Goal: Task Accomplishment & Management: Use online tool/utility

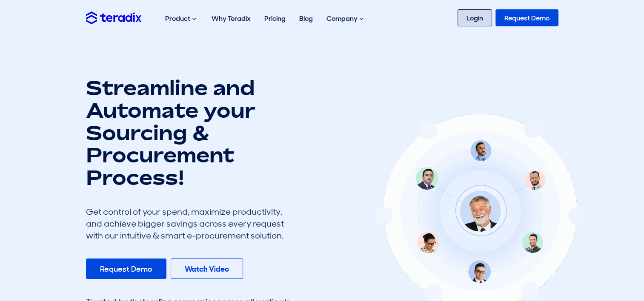
click at [483, 19] on link "Login" at bounding box center [474, 17] width 34 height 17
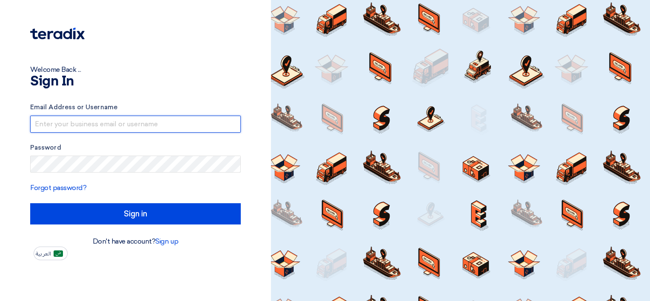
click at [200, 128] on input "text" at bounding box center [135, 124] width 211 height 17
paste input "[EMAIL_ADDRESS][DOMAIN_NAME]"
type input "[EMAIL_ADDRESS][DOMAIN_NAME]"
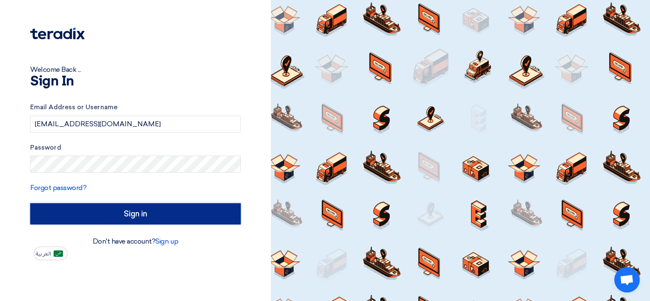
click at [150, 210] on input "Sign in" at bounding box center [135, 213] width 211 height 21
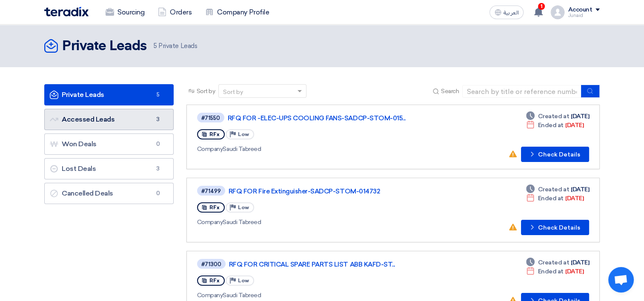
click at [146, 119] on link "Accessed Leads Accessed Leads 3" at bounding box center [108, 119] width 129 height 21
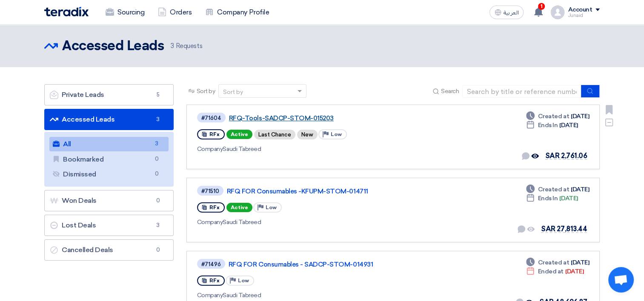
click at [308, 117] on link "RFQ-Tools-SADCP-STOM-015203" at bounding box center [335, 118] width 213 height 8
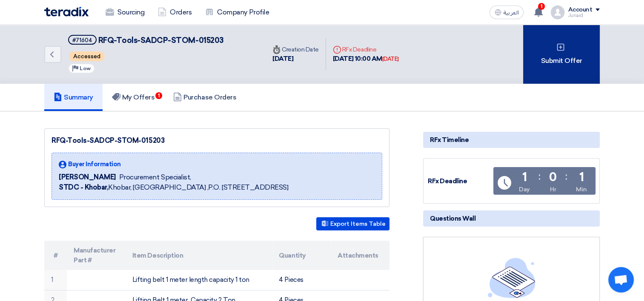
click at [592, 45] on div "Submit Offer" at bounding box center [561, 54] width 77 height 59
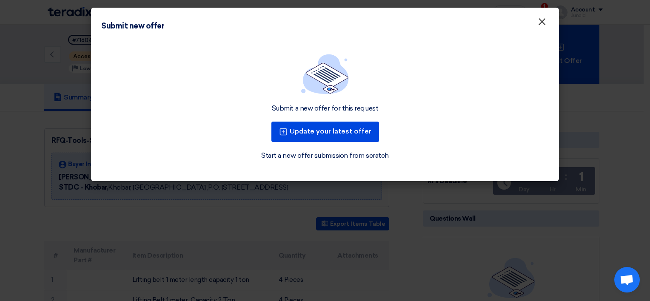
click at [542, 25] on span "×" at bounding box center [542, 23] width 9 height 17
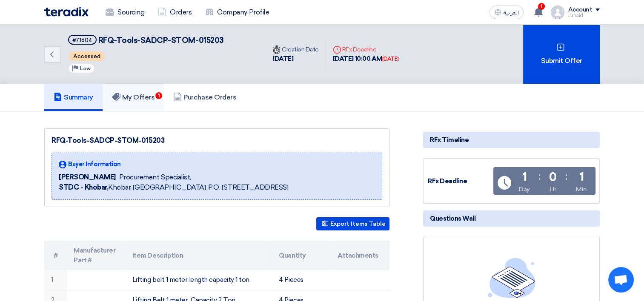
click at [151, 92] on link "My Offers 1" at bounding box center [134, 97] width 62 height 27
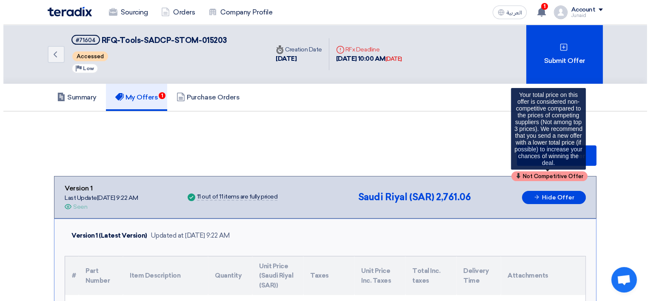
scroll to position [43, 0]
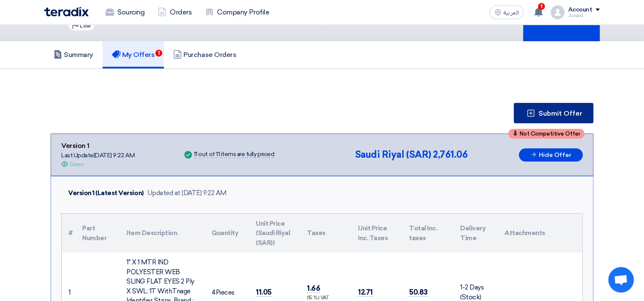
click at [551, 114] on span "Submit Offer" at bounding box center [560, 113] width 44 height 7
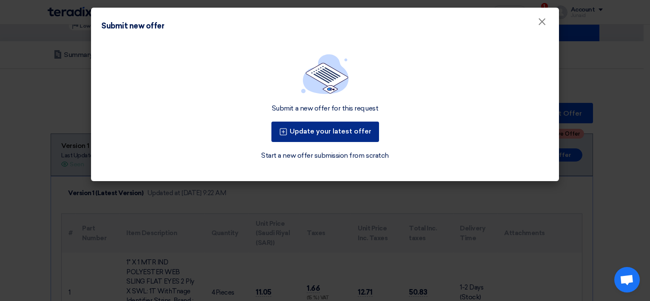
click at [334, 138] on button "Update your latest offer" at bounding box center [325, 132] width 108 height 20
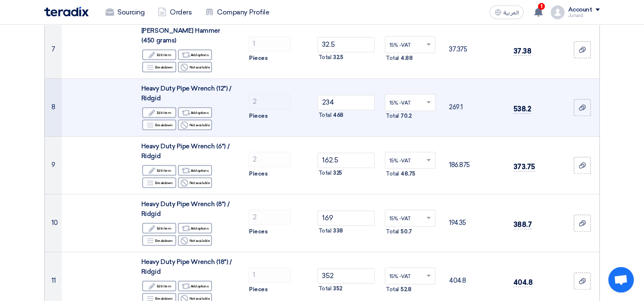
scroll to position [681, 0]
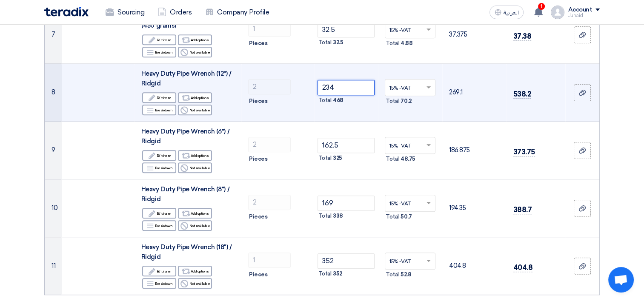
click at [257, 82] on tr "8 Heavy Duty Pipe Wrench (12") / Ridgid Edit Edit item Alternative Add options …" at bounding box center [322, 93] width 554 height 58
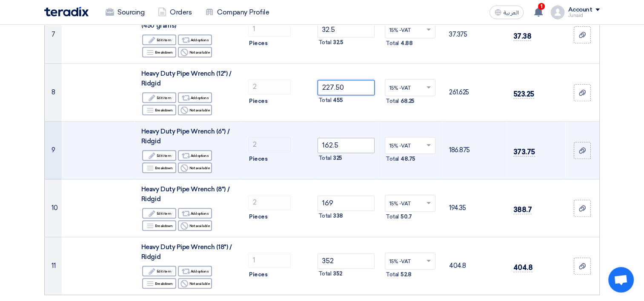
type input "227.50"
click at [281, 137] on tr "9 Heavy Duty Pipe Wrench (6") / Ridgid Edit Edit item Alternative Add options B…" at bounding box center [322, 151] width 554 height 58
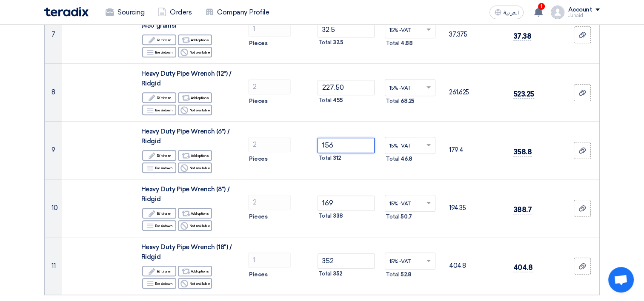
type input "156"
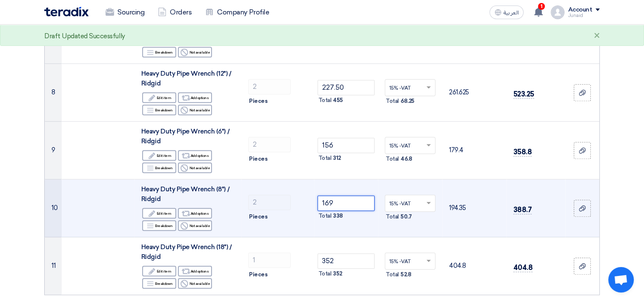
click at [260, 195] on tr "10 Heavy Duty Pipe Wrench (8") / Ridgid Edit Edit item Alternative Add options …" at bounding box center [322, 209] width 554 height 58
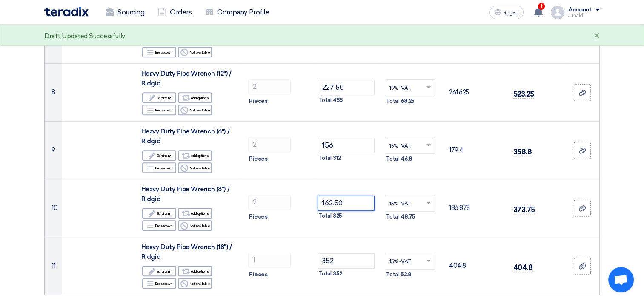
type input "162.50"
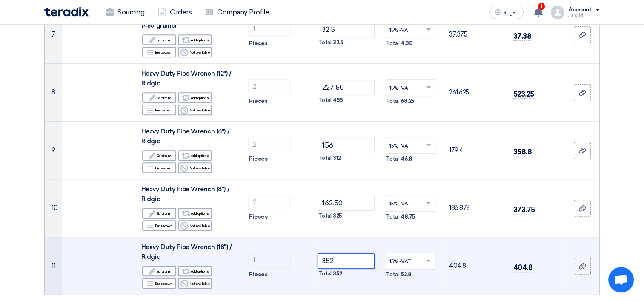
click at [288, 252] on tr "11 Heavy Duty Pipe Wrench (18") / Ridgid Edit Edit item Alternative Add options…" at bounding box center [322, 266] width 554 height 58
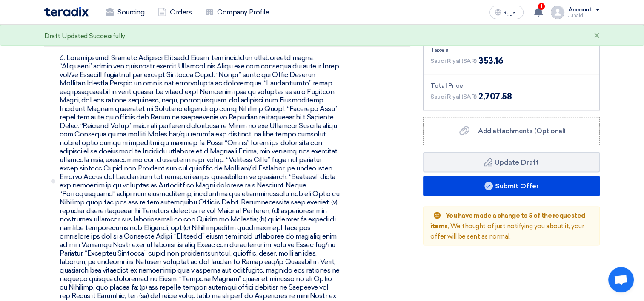
scroll to position [979, 0]
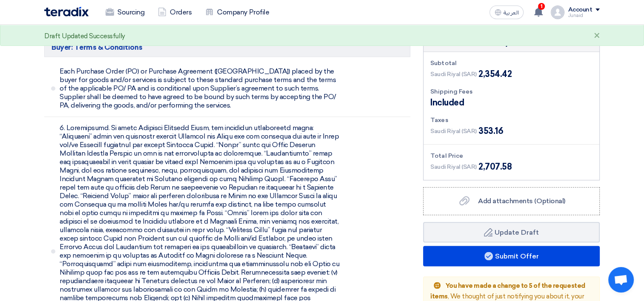
type input "344.50"
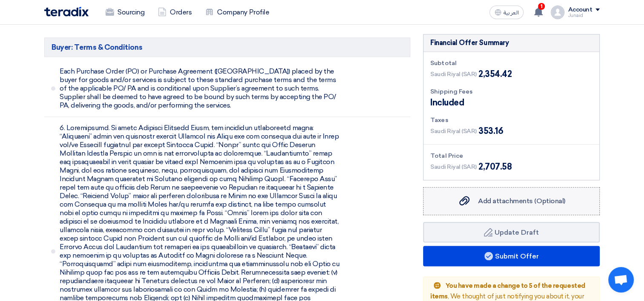
click at [500, 196] on div "Add attachments (Optional) Add attachments (Optional)" at bounding box center [510, 201] width 107 height 10
click at [0, 0] on input "Add attachments (Optional) Add attachments (Optional)" at bounding box center [0, 0] width 0 height 0
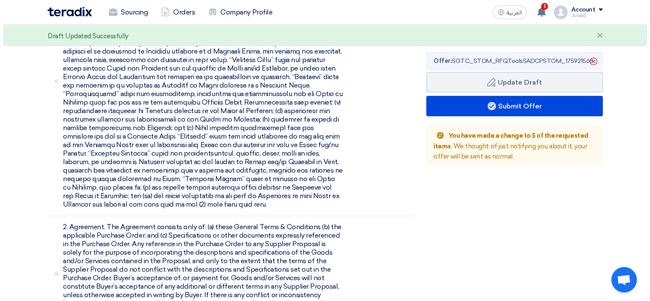
scroll to position [1021, 0]
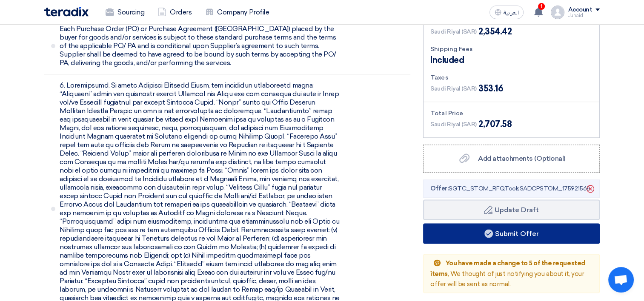
click at [510, 223] on button "Submit Offer" at bounding box center [511, 233] width 177 height 20
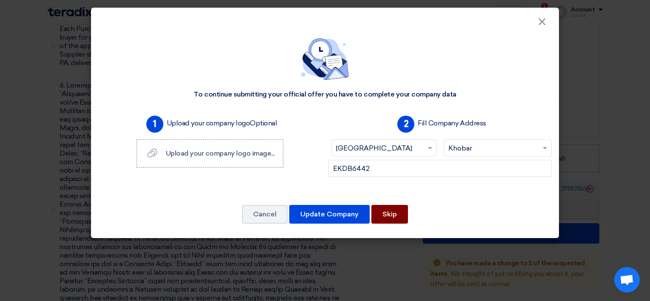
click at [391, 213] on button "Skip" at bounding box center [389, 214] width 37 height 19
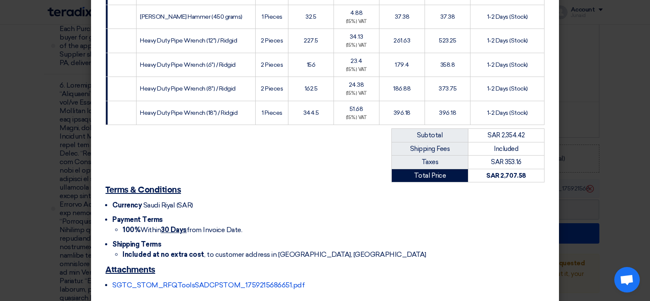
scroll to position [414, 0]
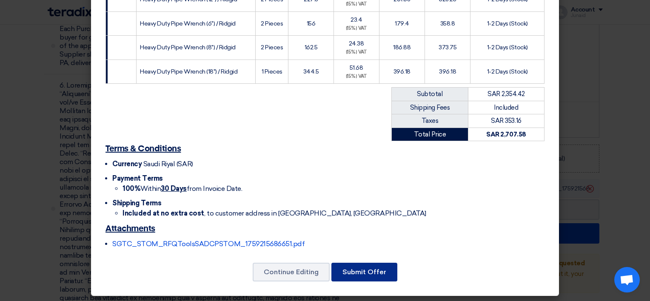
click at [350, 275] on button "Submit Offer" at bounding box center [364, 272] width 66 height 19
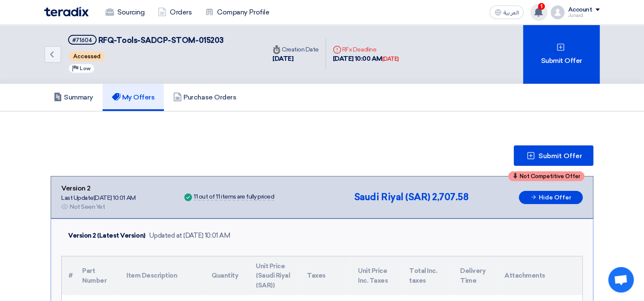
click at [538, 7] on icon at bounding box center [538, 11] width 9 height 9
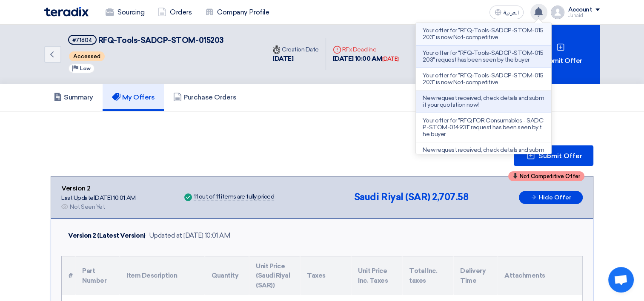
click at [459, 38] on p "Your offer for "RFQ-Tools-SADCP-STOM-015203" is now Not-competitive" at bounding box center [484, 34] width 122 height 14
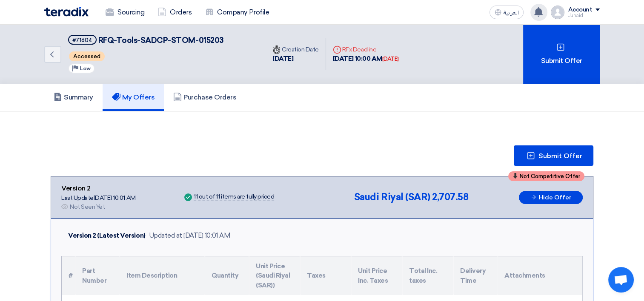
click at [542, 10] on use at bounding box center [538, 11] width 9 height 9
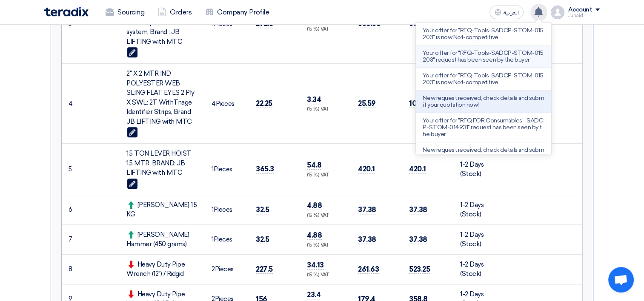
click at [478, 51] on p "Your offer for "RFQ-Tools-SADCP-STOM-015203" request has been seen by the buyer" at bounding box center [484, 57] width 122 height 14
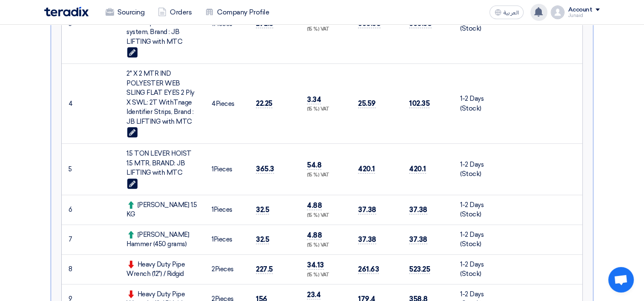
click at [541, 14] on use at bounding box center [538, 11] width 9 height 9
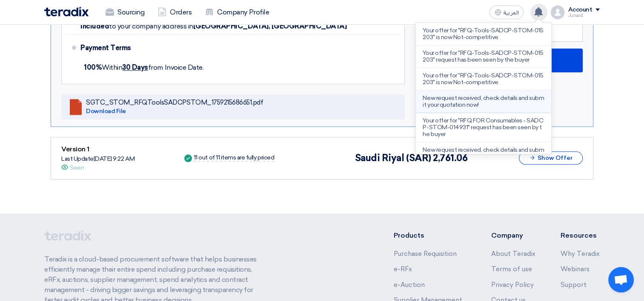
scroll to position [950, 0]
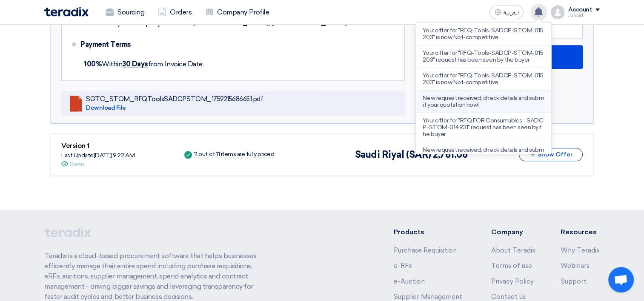
click at [485, 107] on p "New request received, check details and submit your quotation now!" at bounding box center [484, 102] width 122 height 14
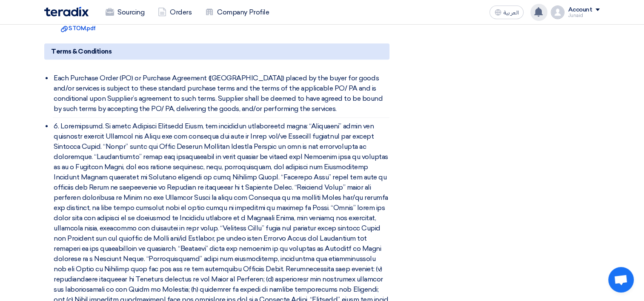
click at [586, 12] on div "Account" at bounding box center [580, 9] width 24 height 7
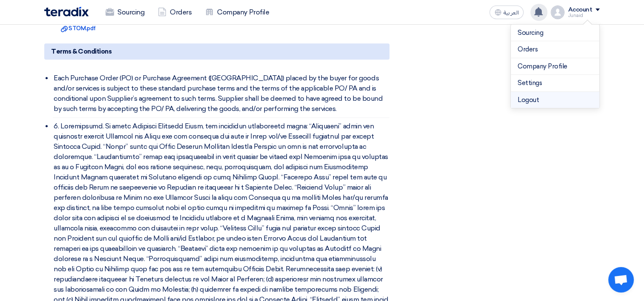
click at [531, 97] on li "Logout" at bounding box center [555, 100] width 89 height 17
